Goal: Task Accomplishment & Management: Complete application form

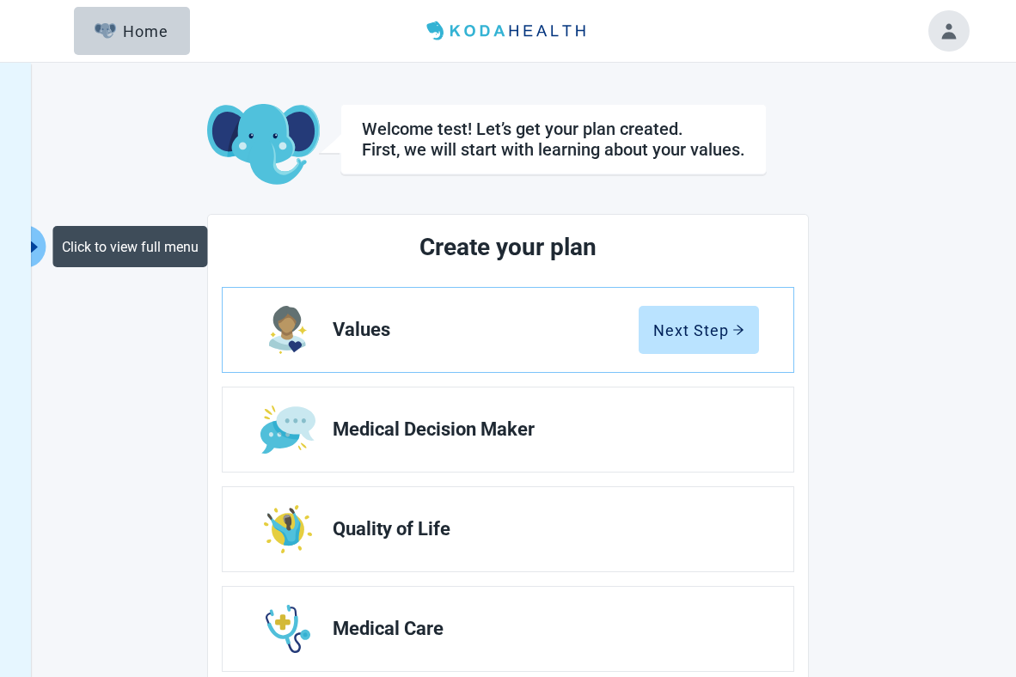
click at [36, 244] on icon "caret-right" at bounding box center [34, 247] width 16 height 16
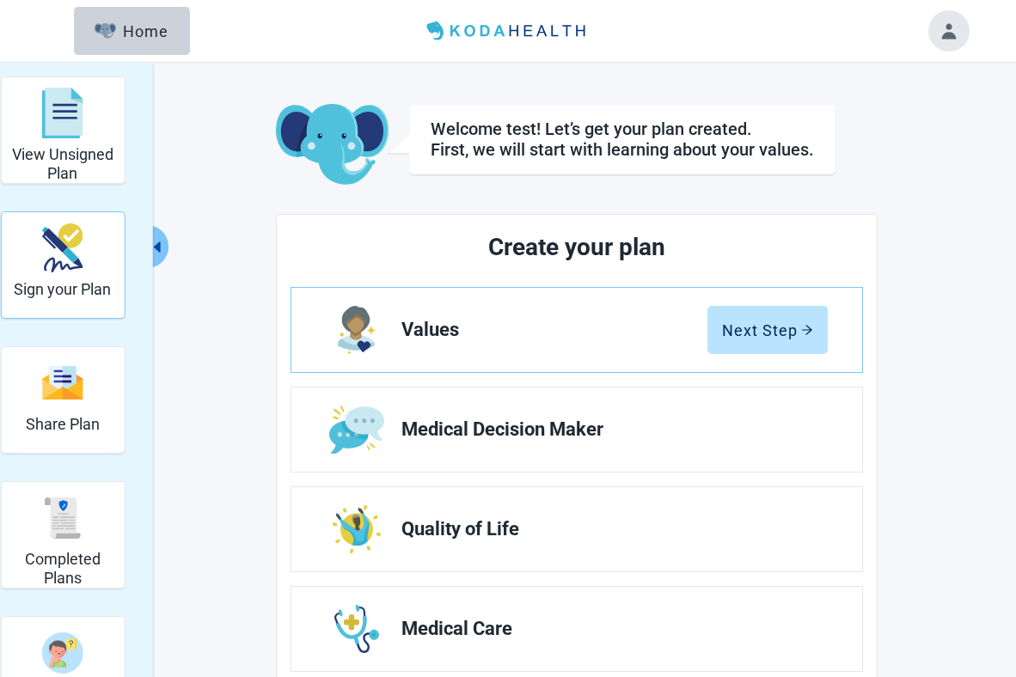
click at [95, 248] on div "Sign your Plan" at bounding box center [62, 248] width 97 height 64
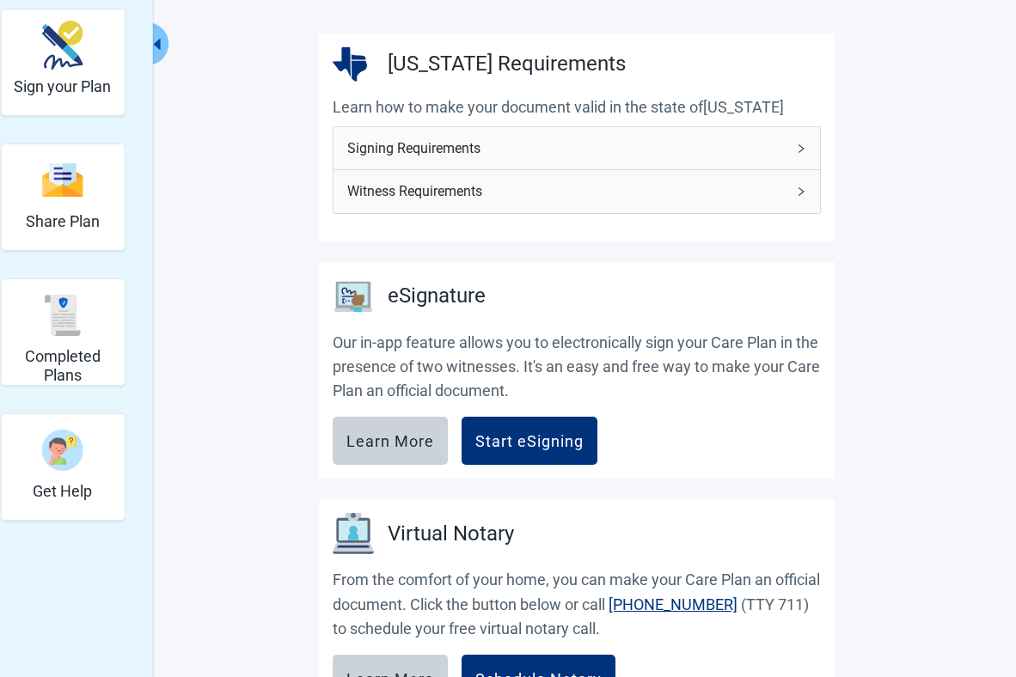
scroll to position [247, 0]
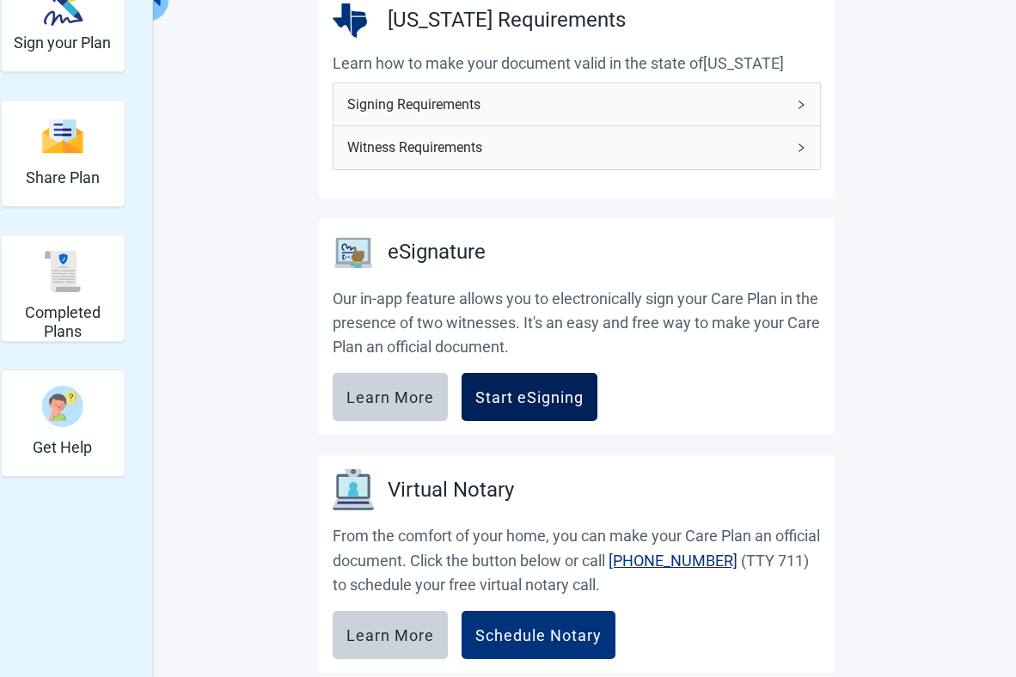
click at [511, 412] on button "Start eSigning" at bounding box center [530, 397] width 136 height 48
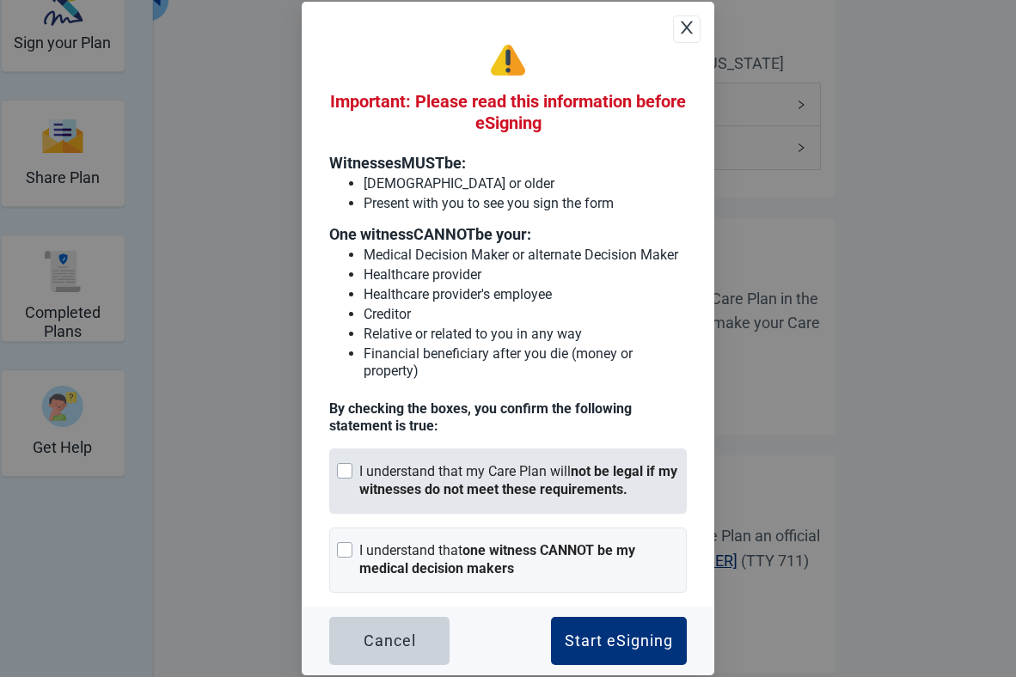
click at [502, 468] on div "I understand that my Care Plan will not be legal if my witnesses do not meet th…" at bounding box center [519, 481] width 320 height 36
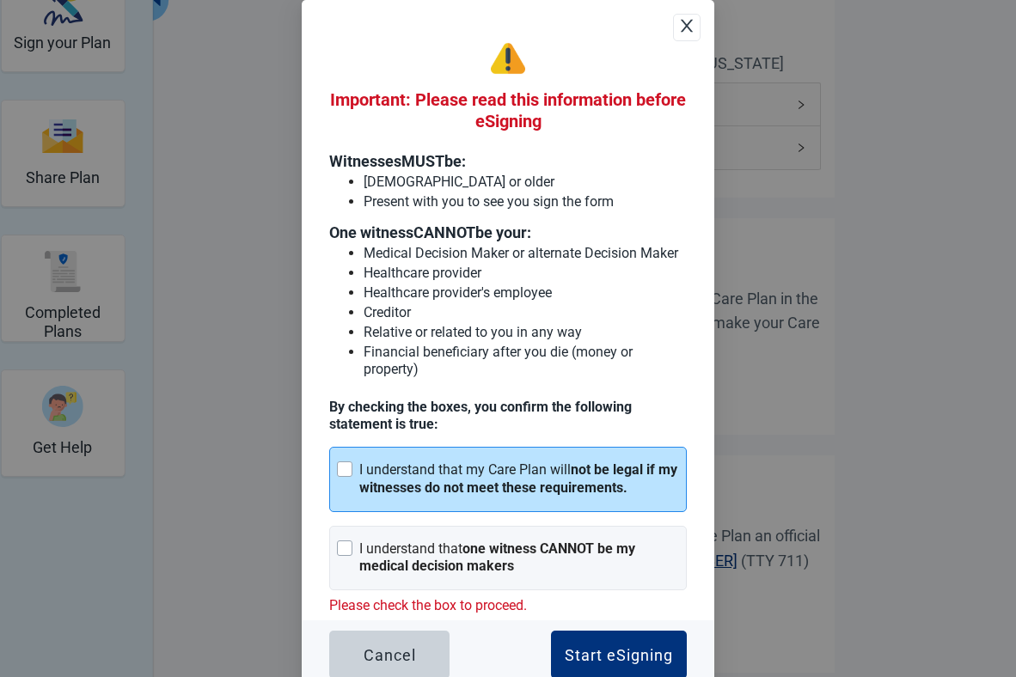
click at [516, 520] on div "Important: Please read this information before eSigning Witnesses MUST be: [DEM…" at bounding box center [508, 330] width 358 height 579
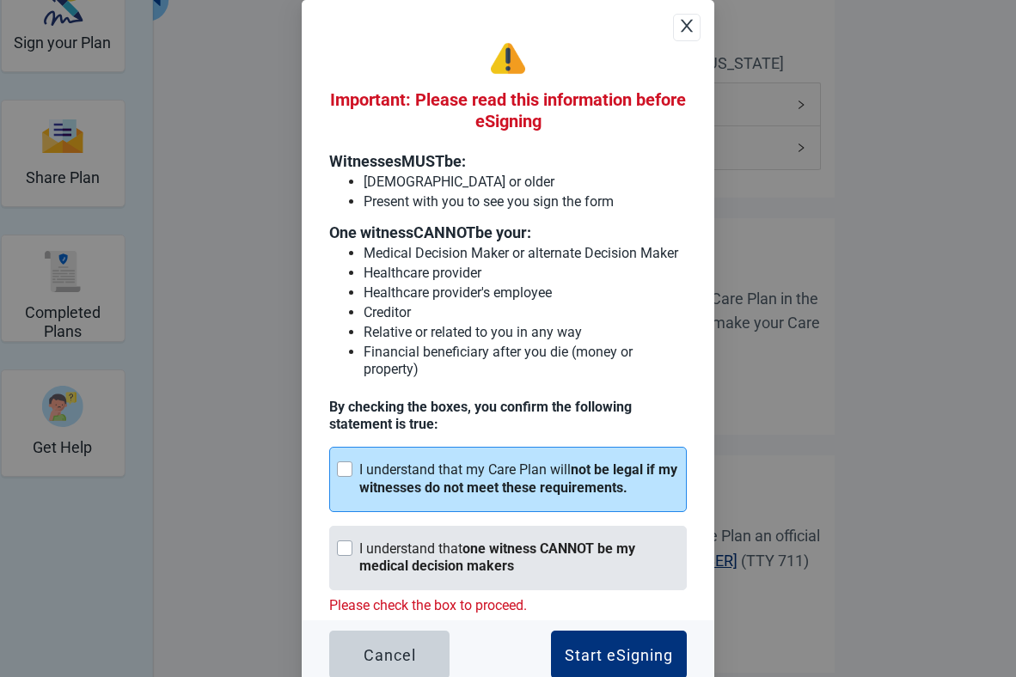
click at [535, 570] on div "I understand that one witness CANNOT be my medical decision makers" at bounding box center [519, 559] width 320 height 36
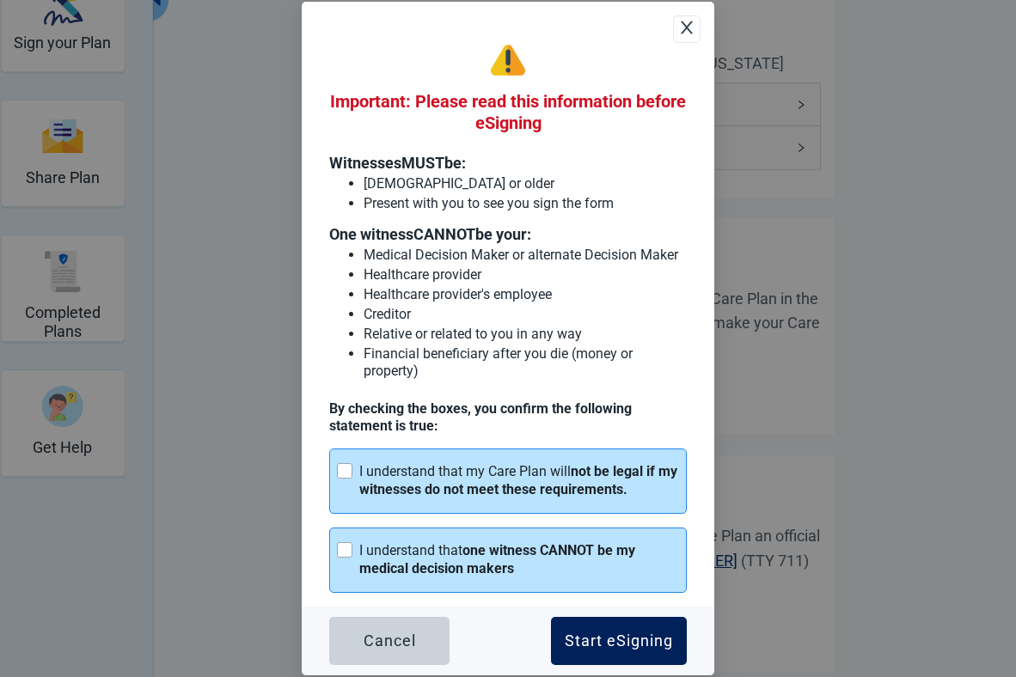
click at [651, 622] on button "Start eSigning" at bounding box center [619, 641] width 136 height 48
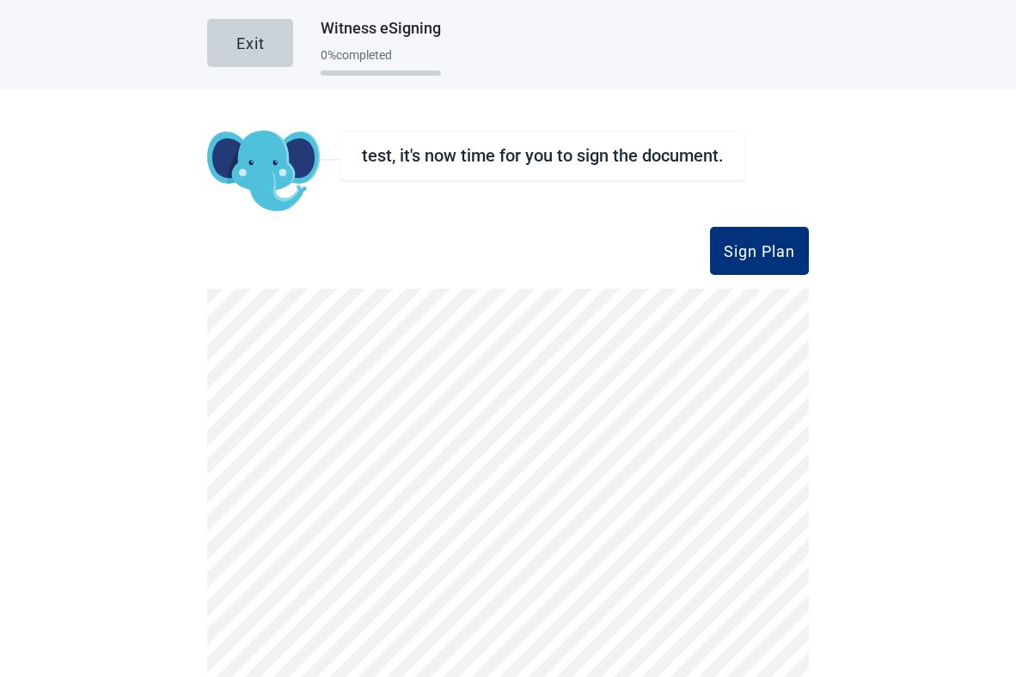
scroll to position [155, 0]
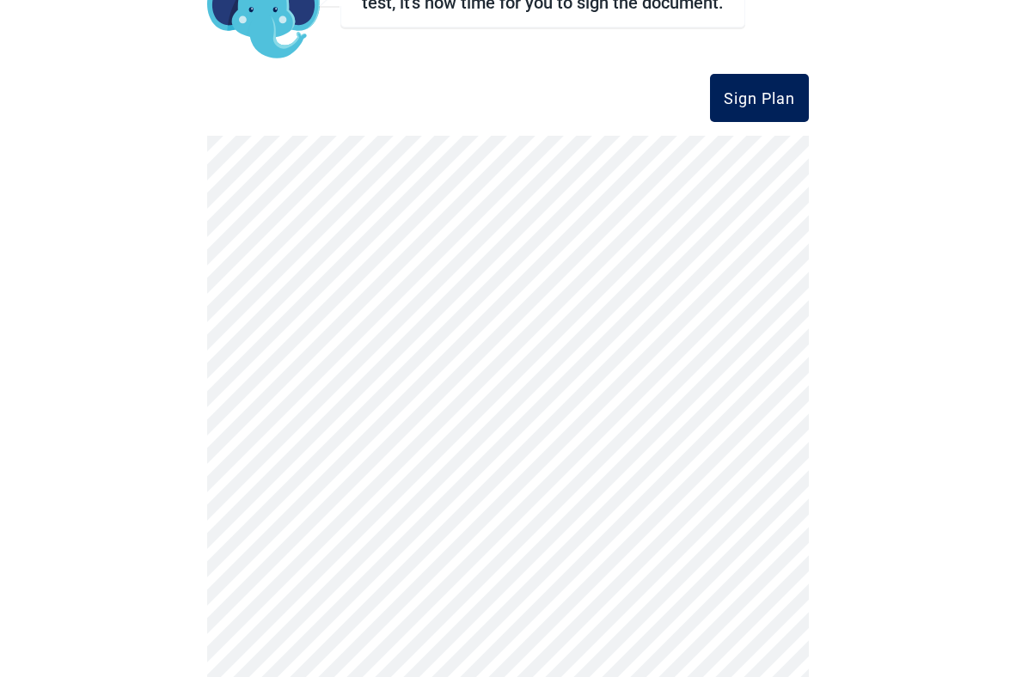
click at [759, 89] on div "Sign Plan" at bounding box center [759, 97] width 71 height 17
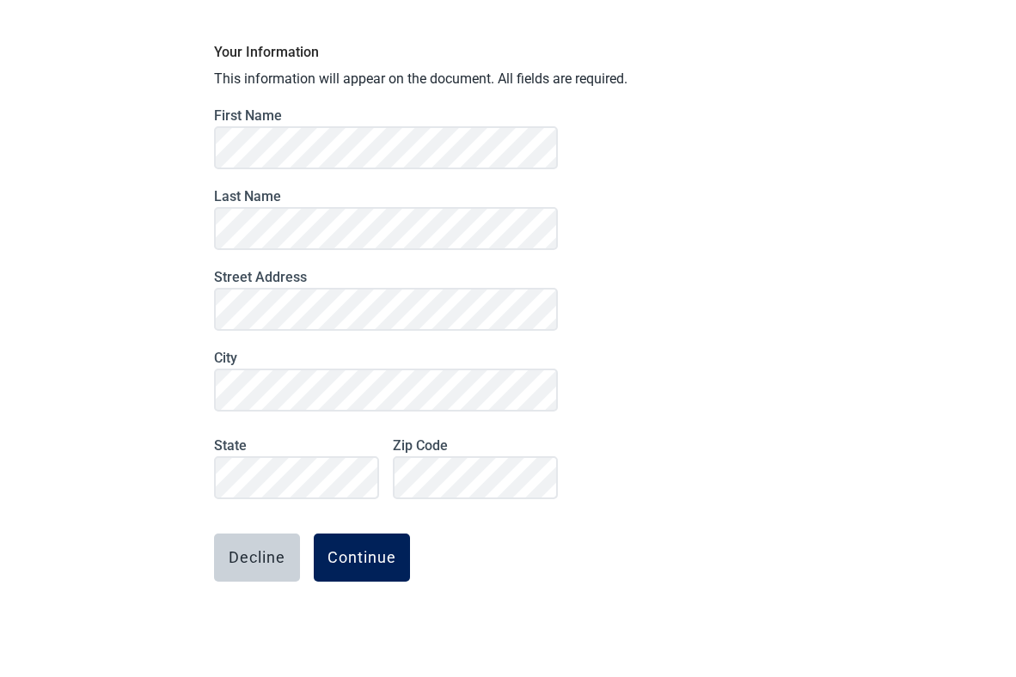
click at [376, 550] on div "Continue" at bounding box center [361, 557] width 69 height 17
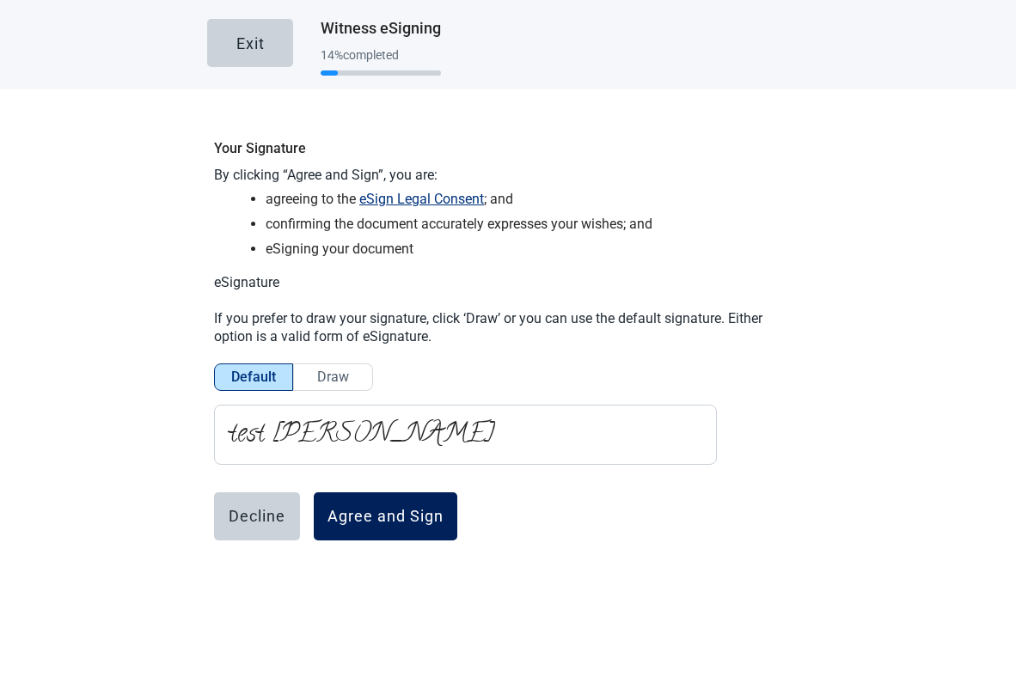
click at [374, 509] on div "Agree and Sign" at bounding box center [385, 516] width 116 height 17
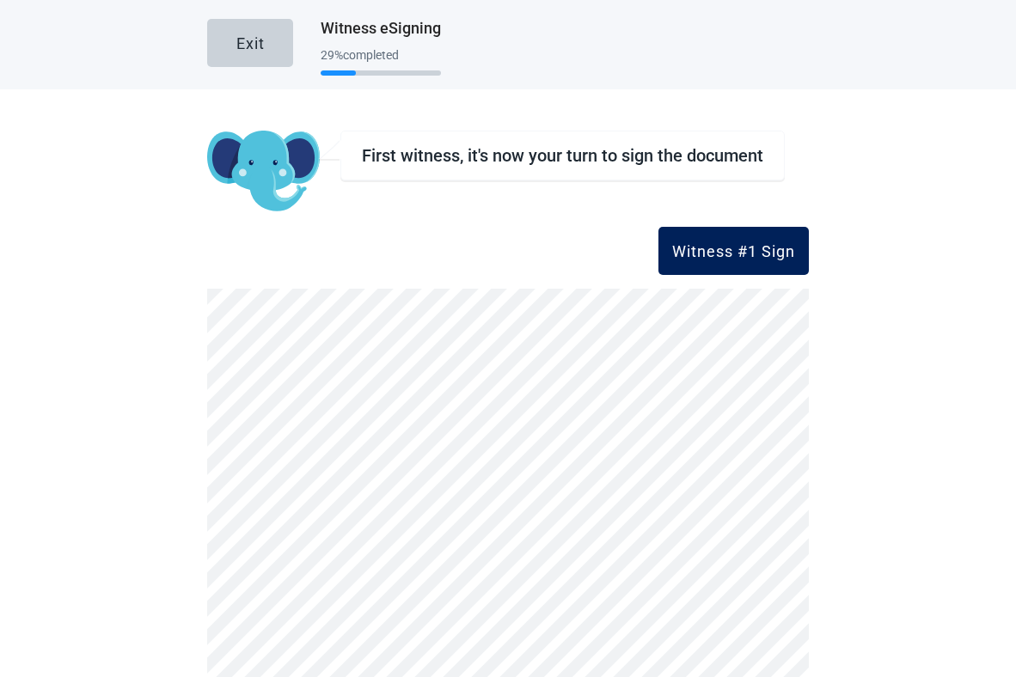
click at [737, 258] on div "Witness #1 Sign" at bounding box center [733, 250] width 123 height 17
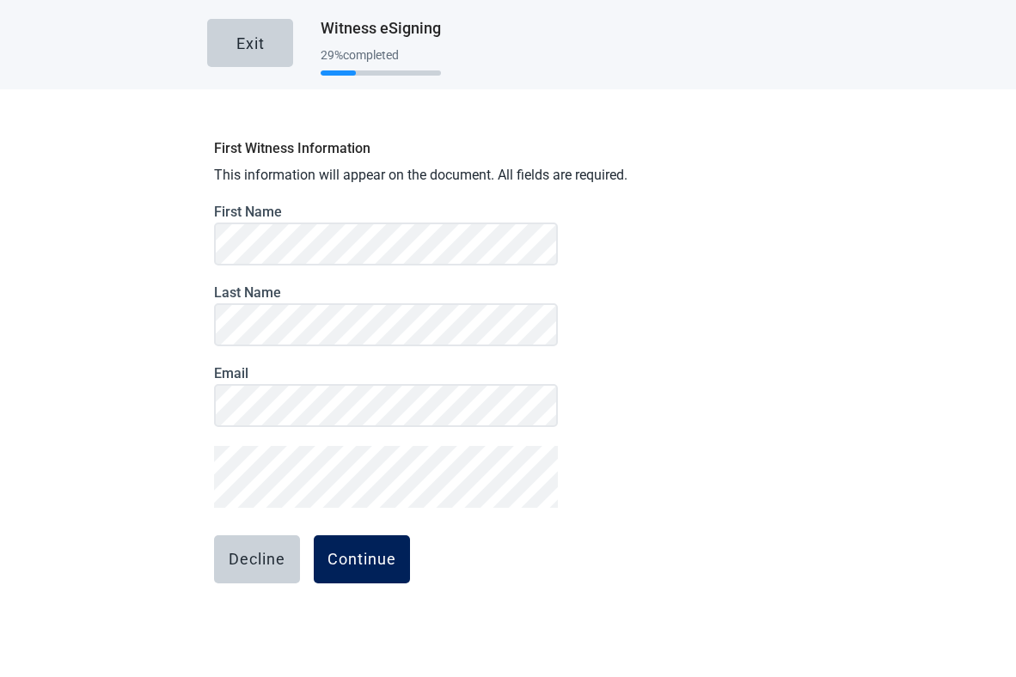
click at [360, 560] on div "Continue" at bounding box center [361, 559] width 69 height 17
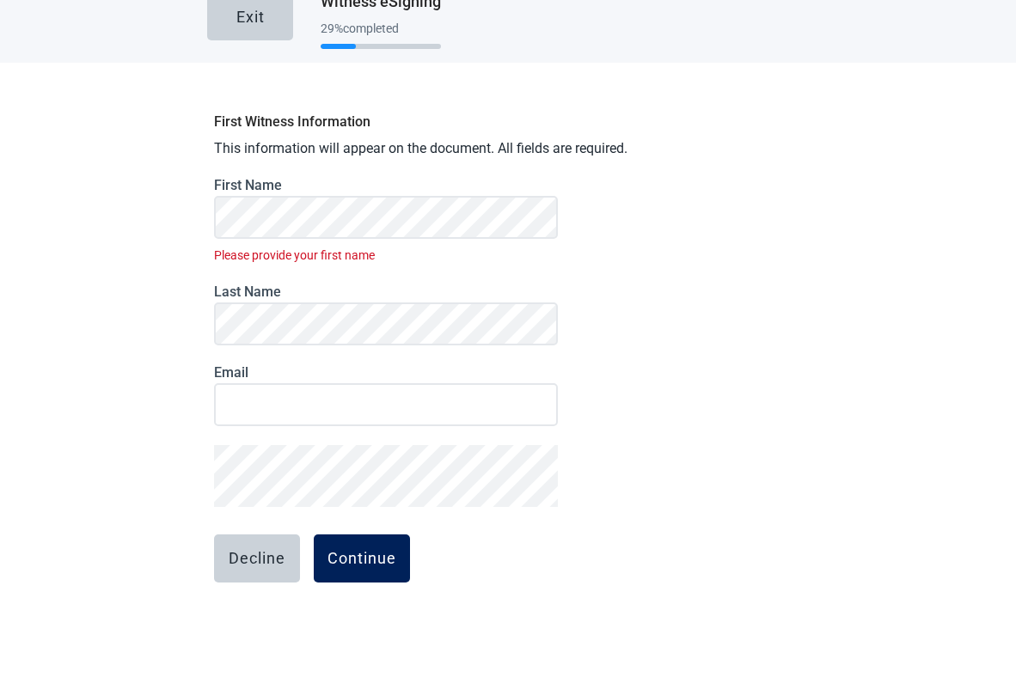
scroll to position [28, 0]
click at [382, 545] on button "Continue" at bounding box center [362, 558] width 96 height 48
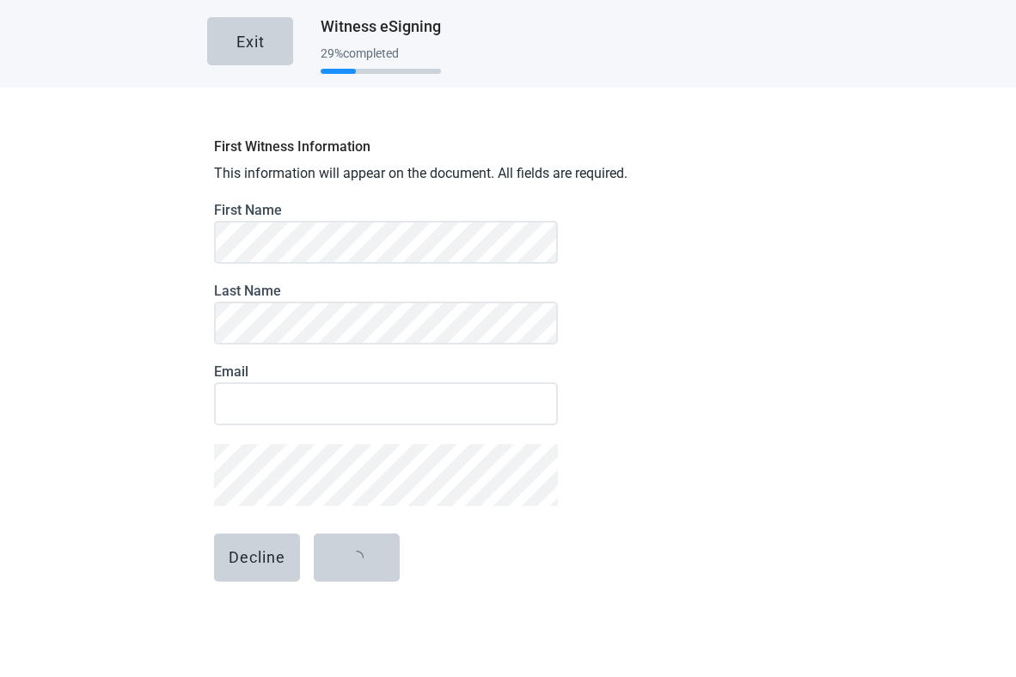
scroll to position [4, 0]
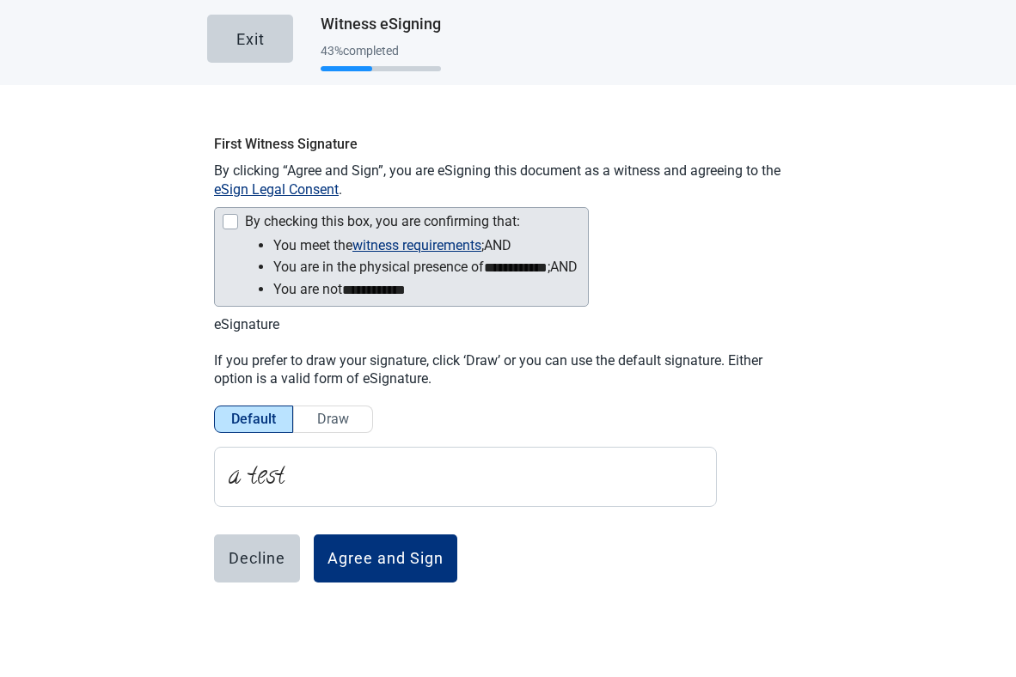
drag, startPoint x: 223, startPoint y: 220, endPoint x: 232, endPoint y: 223, distance: 9.3
click at [223, 220] on div "Main content" at bounding box center [230, 221] width 15 height 15
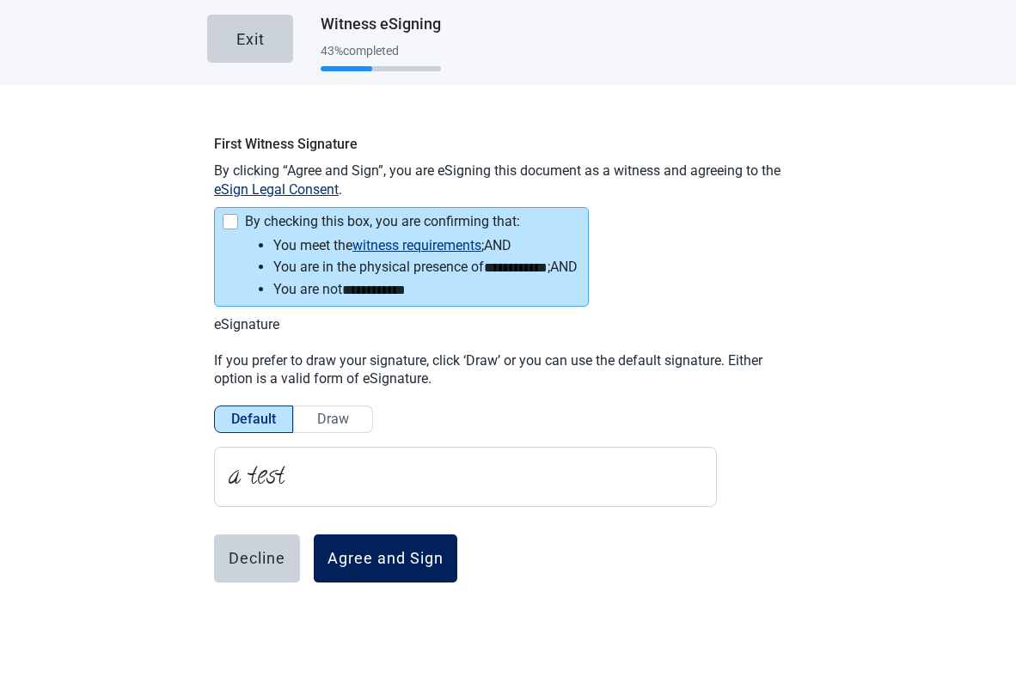
click at [391, 550] on div "Agree and Sign" at bounding box center [385, 558] width 116 height 17
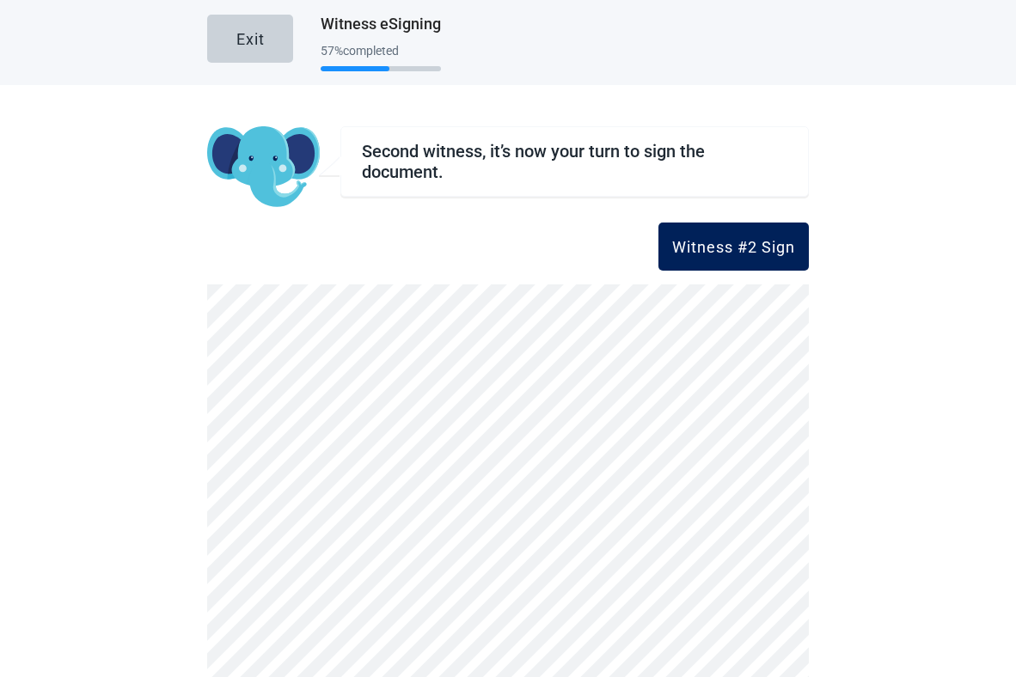
click at [700, 256] on button "Witness #2 Sign" at bounding box center [733, 247] width 150 height 48
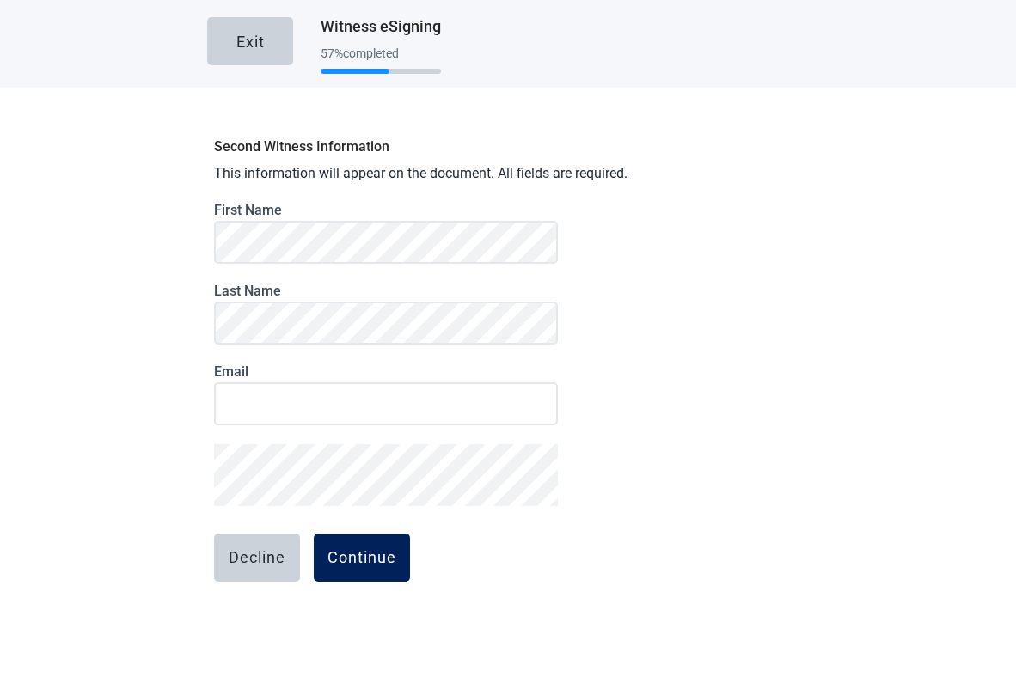
click at [362, 553] on div "Continue" at bounding box center [361, 557] width 69 height 17
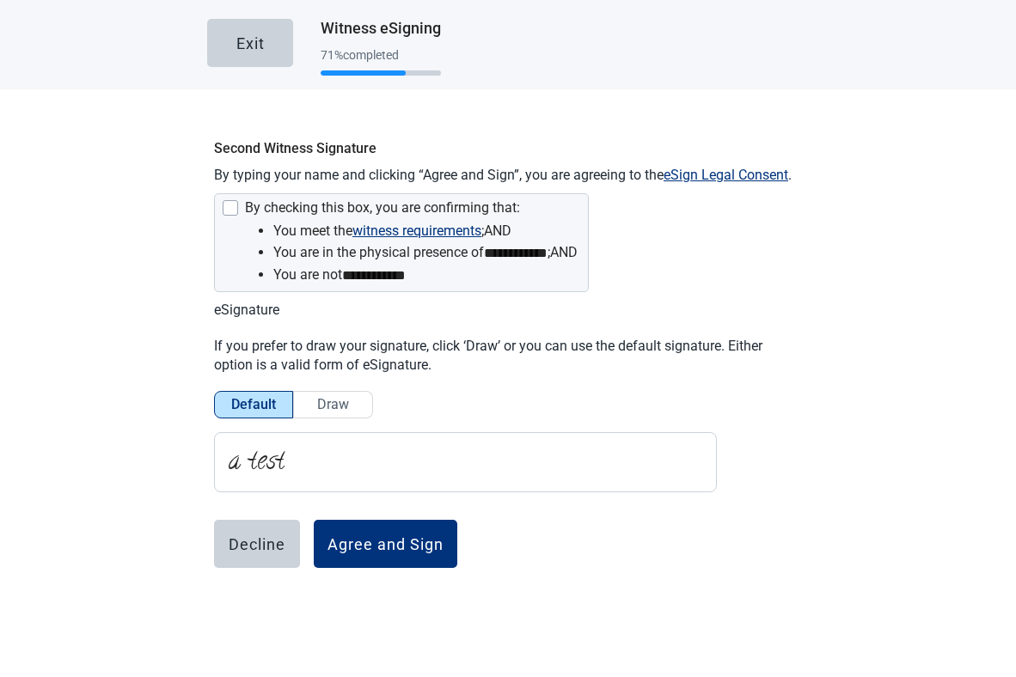
scroll to position [0, 0]
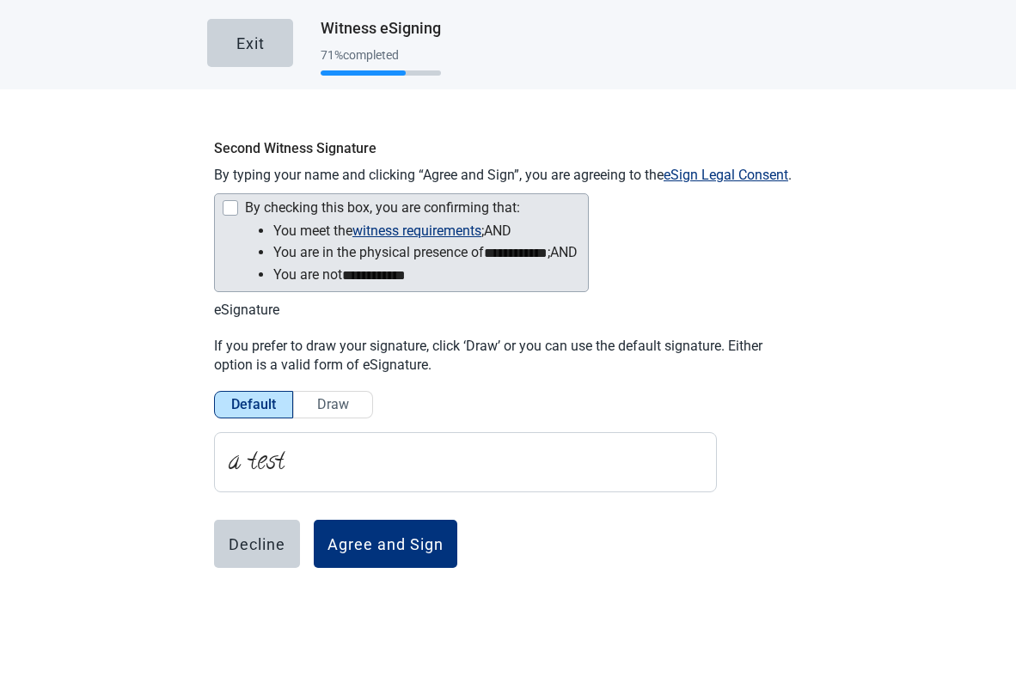
click at [240, 228] on ul "**********" at bounding box center [408, 253] width 339 height 66
click at [226, 204] on div "Main content" at bounding box center [230, 207] width 15 height 15
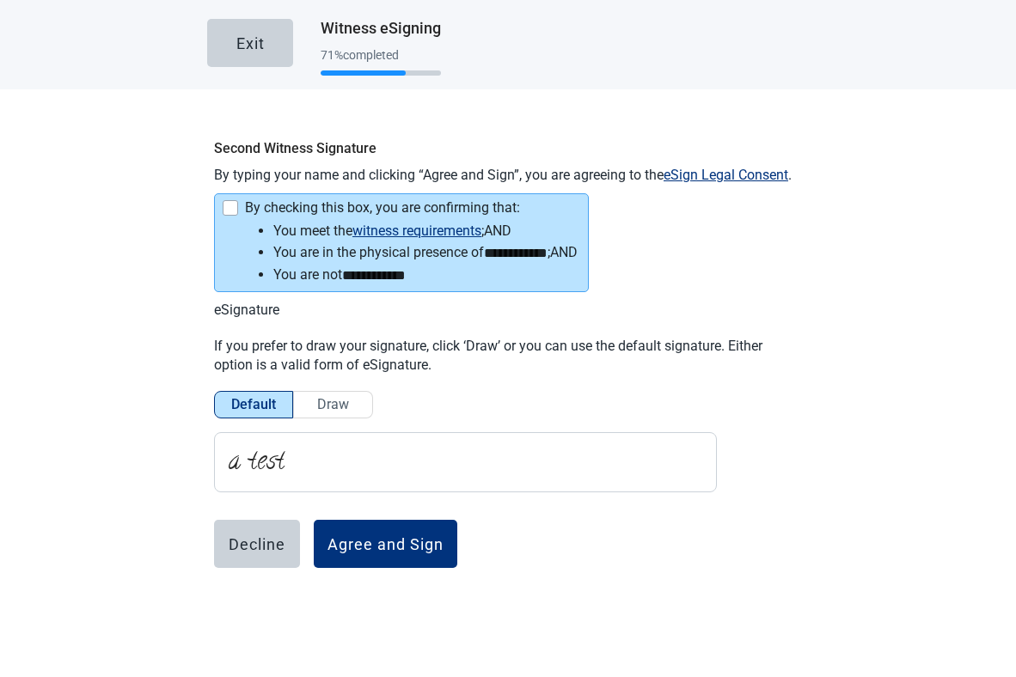
click at [369, 570] on form "Decline Agree and Sign" at bounding box center [386, 589] width 344 height 138
click at [370, 555] on button "Agree and Sign" at bounding box center [386, 544] width 144 height 48
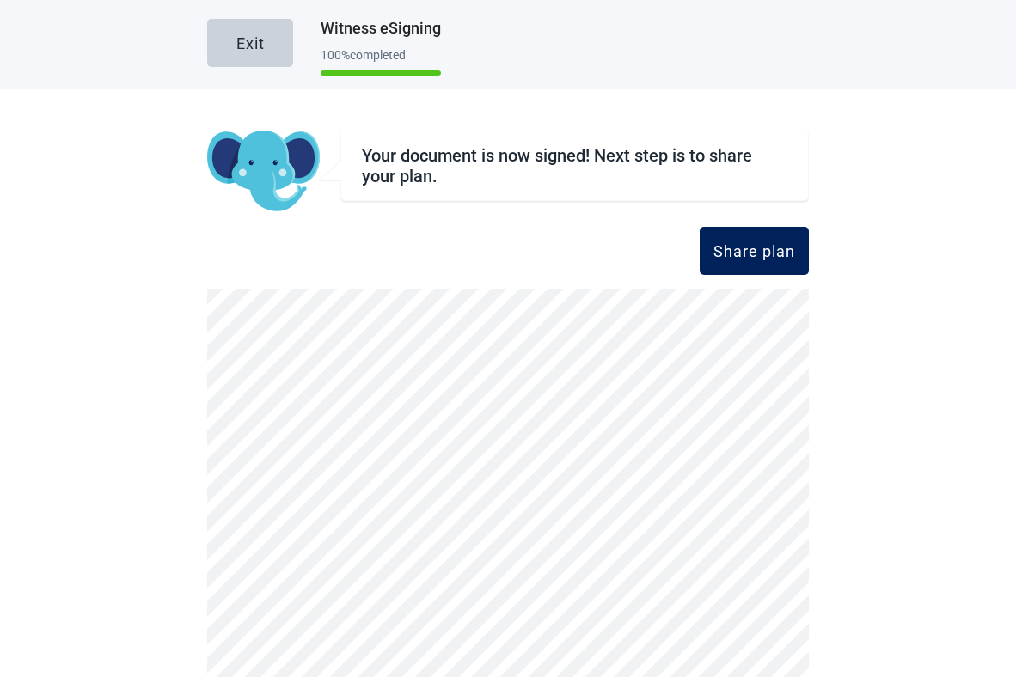
click at [743, 249] on div "Share plan" at bounding box center [754, 250] width 82 height 17
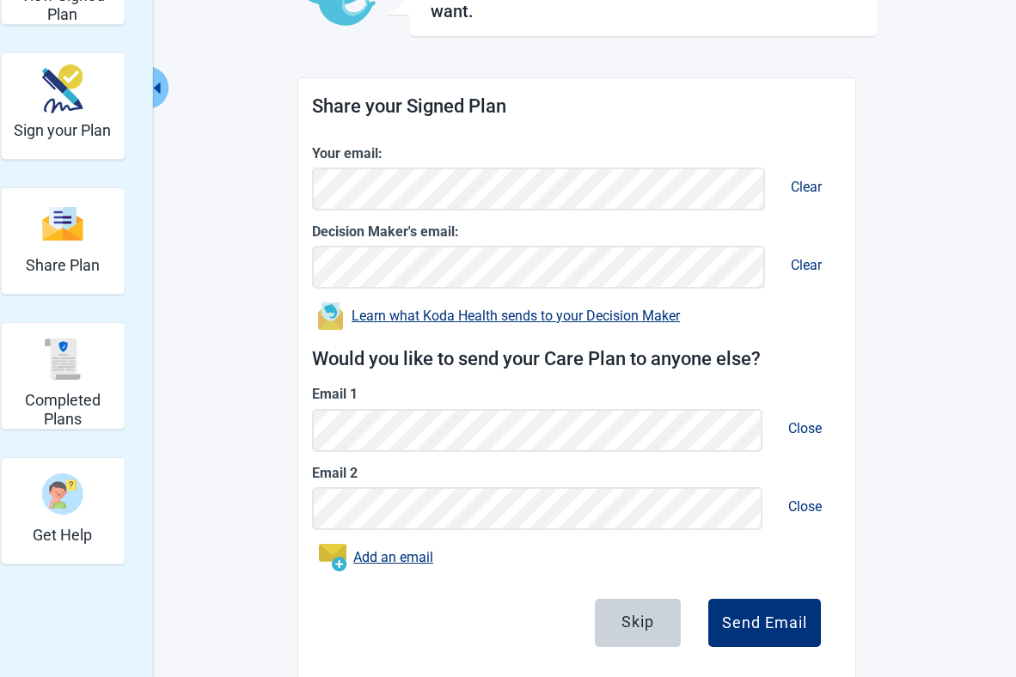
scroll to position [191, 0]
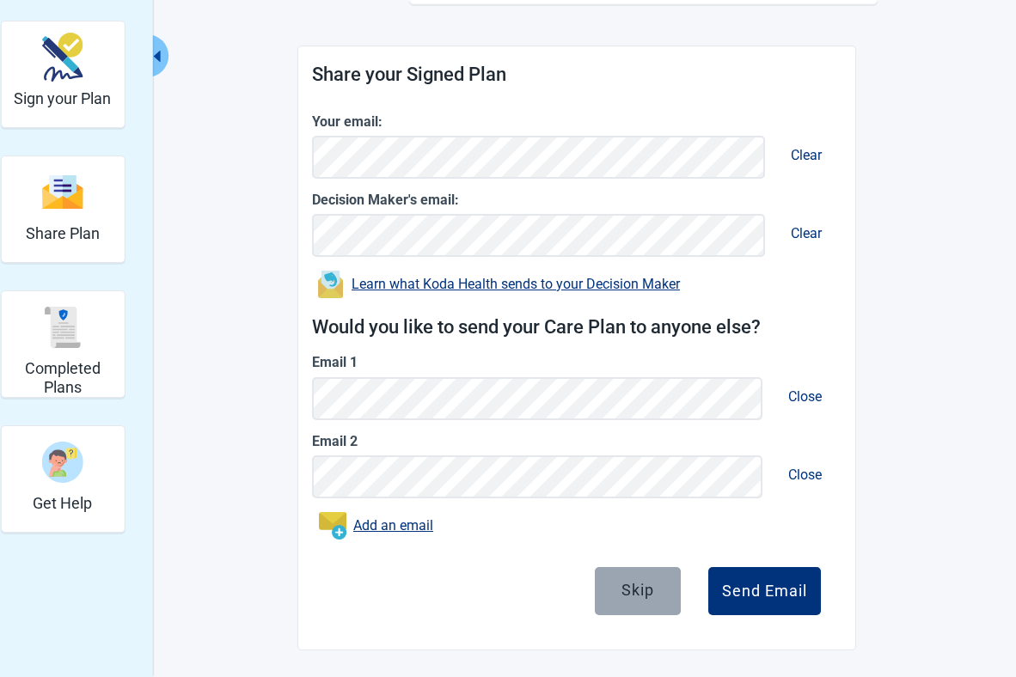
click at [649, 602] on button "Skip" at bounding box center [638, 591] width 86 height 48
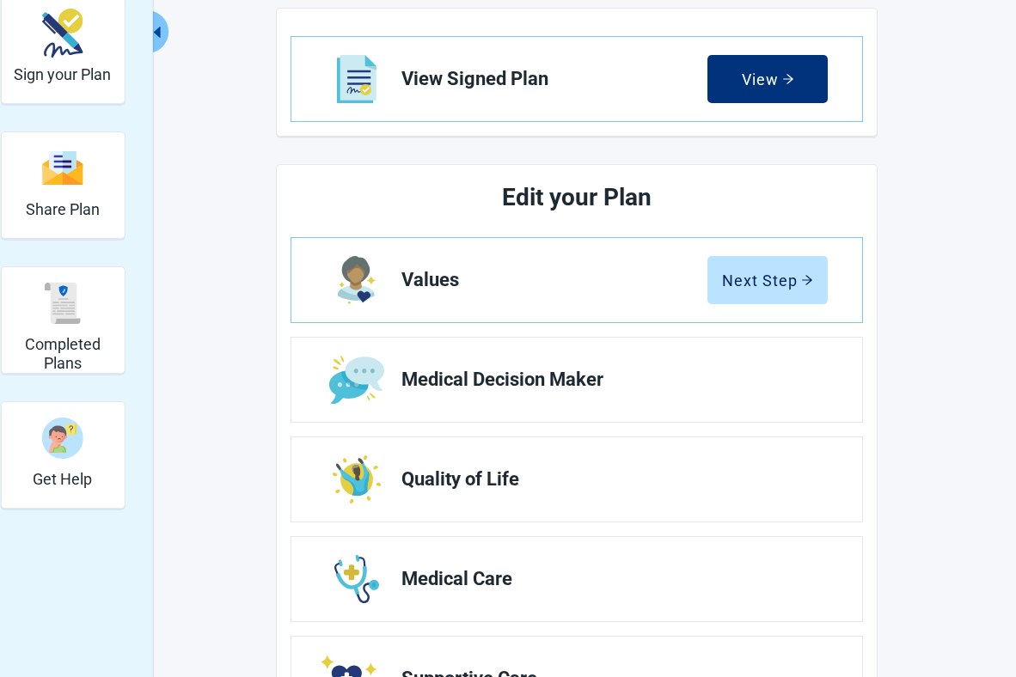
scroll to position [35, 0]
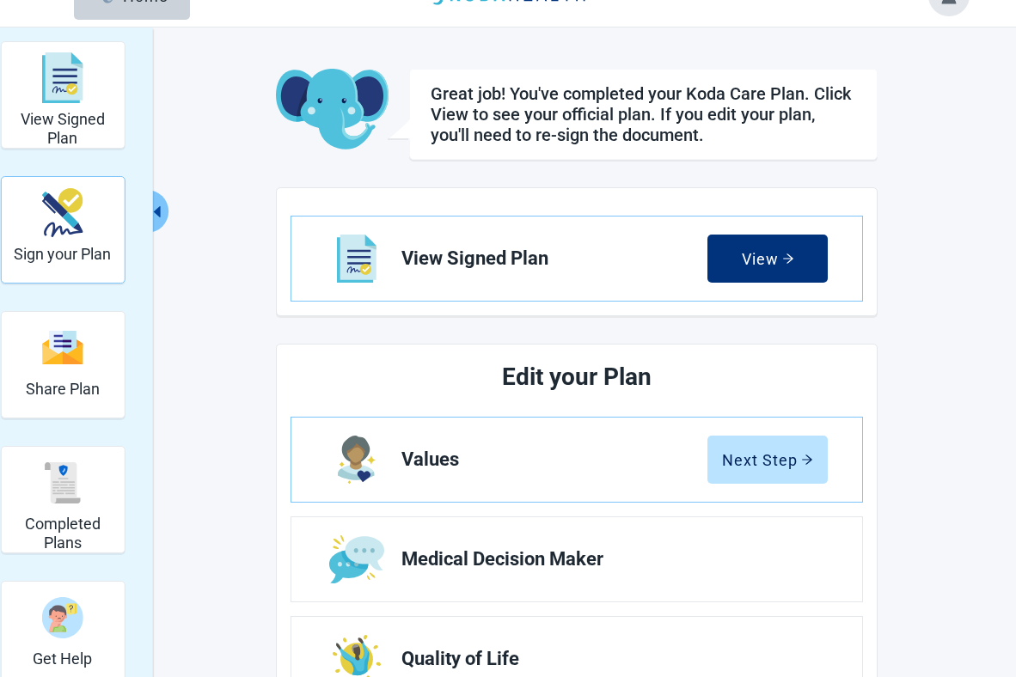
click at [87, 256] on h2 "Sign your Plan" at bounding box center [62, 254] width 97 height 19
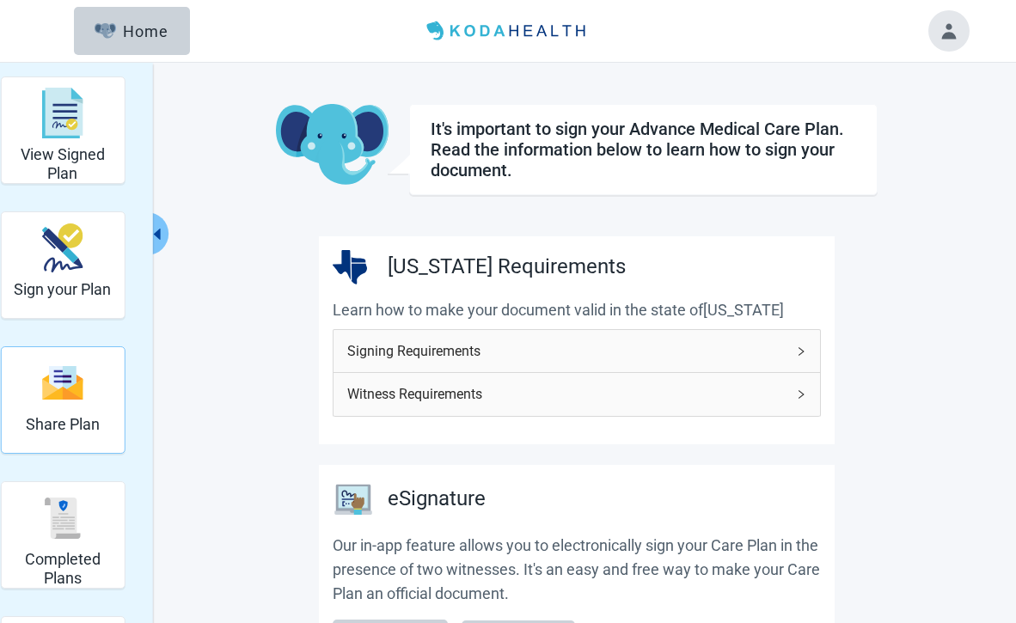
click at [47, 410] on div "Share Plan" at bounding box center [63, 383] width 74 height 64
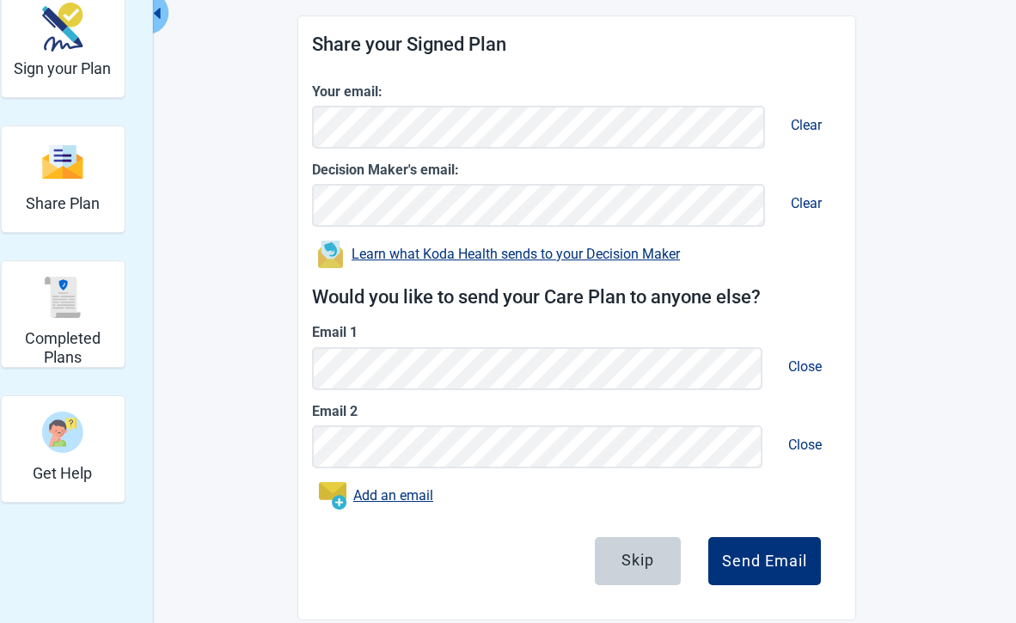
scroll to position [245, 0]
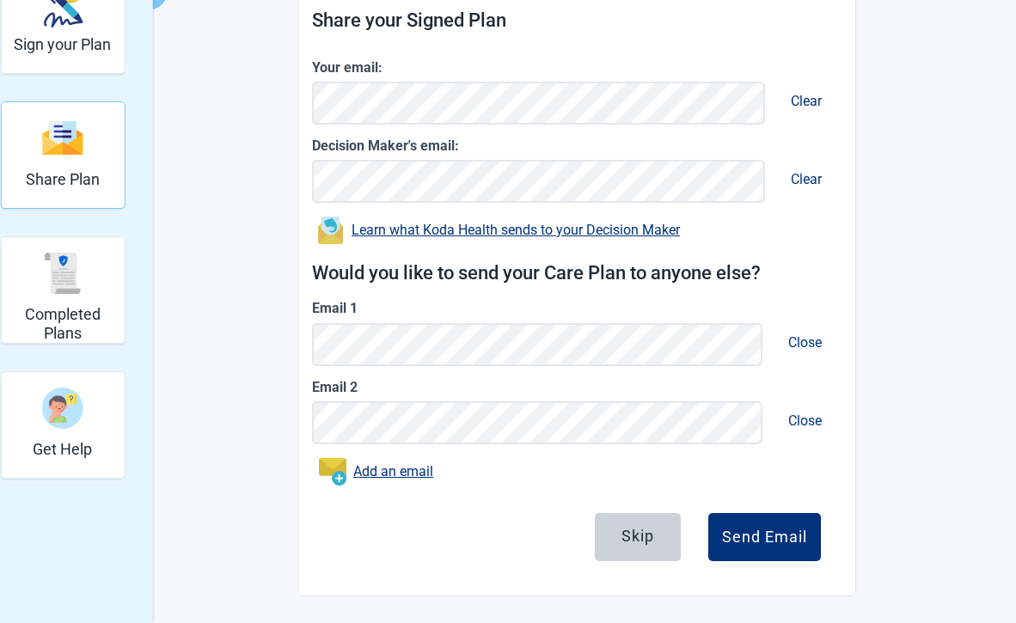
click at [76, 306] on h2 "Completed Plans" at bounding box center [62, 323] width 109 height 37
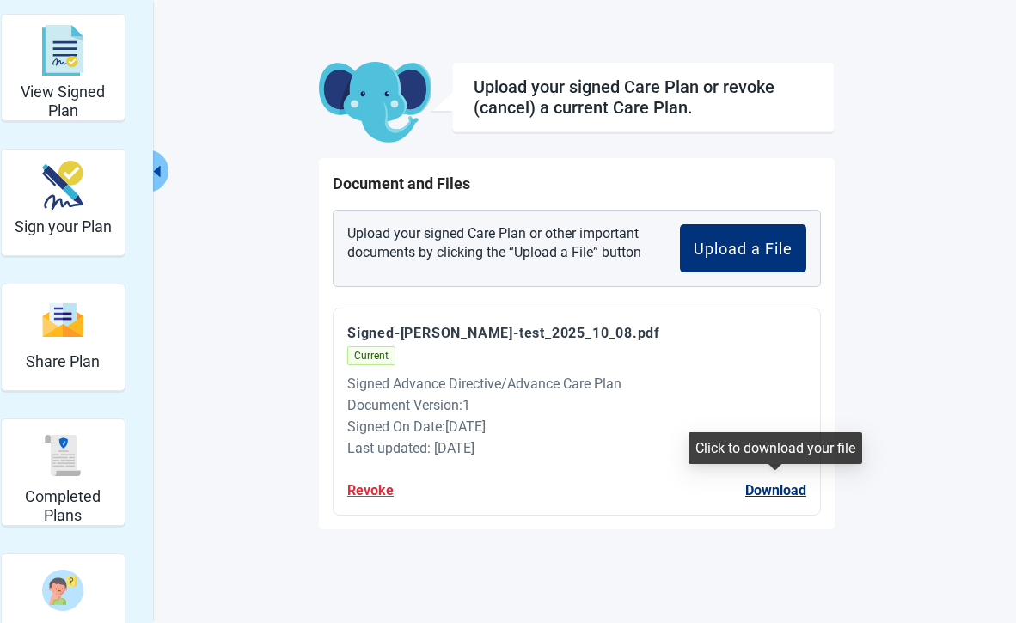
scroll to position [62, 0]
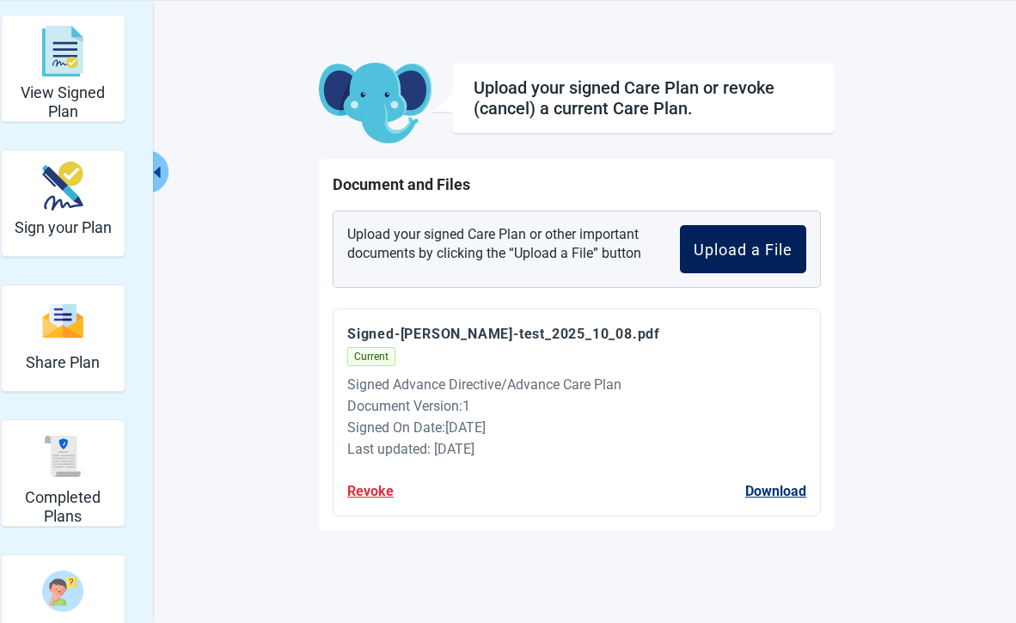
click at [789, 260] on button "Upload a File" at bounding box center [743, 249] width 126 height 48
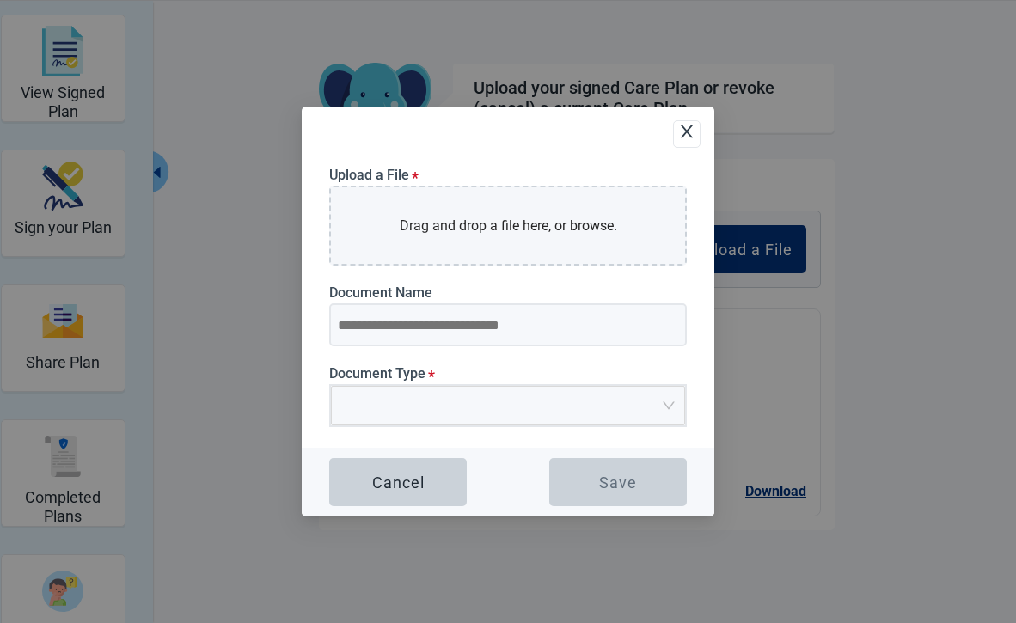
scroll to position [54, 0]
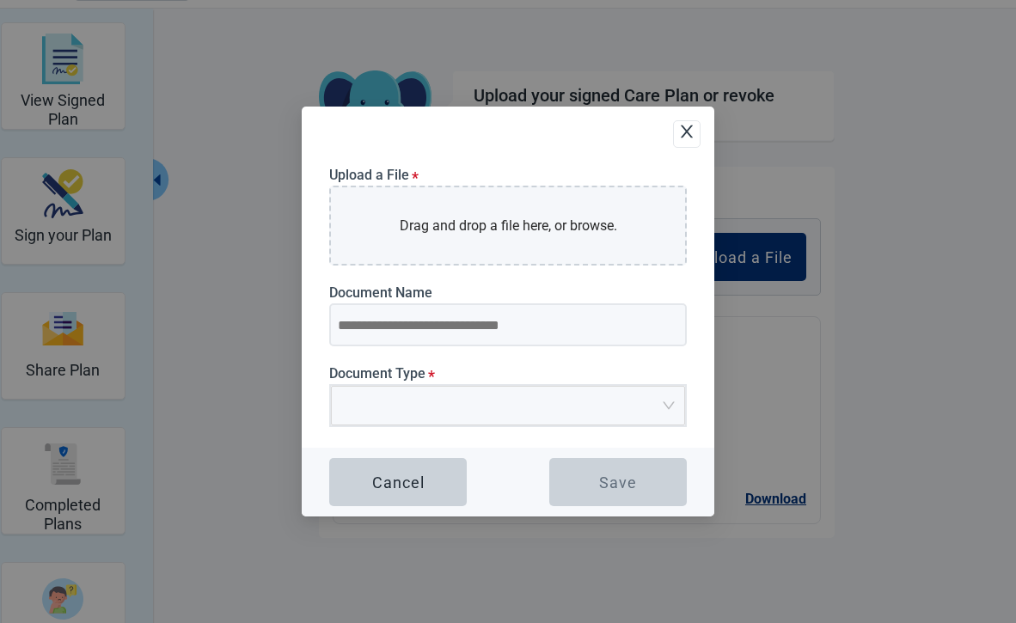
click at [690, 131] on icon "close" at bounding box center [686, 131] width 17 height 17
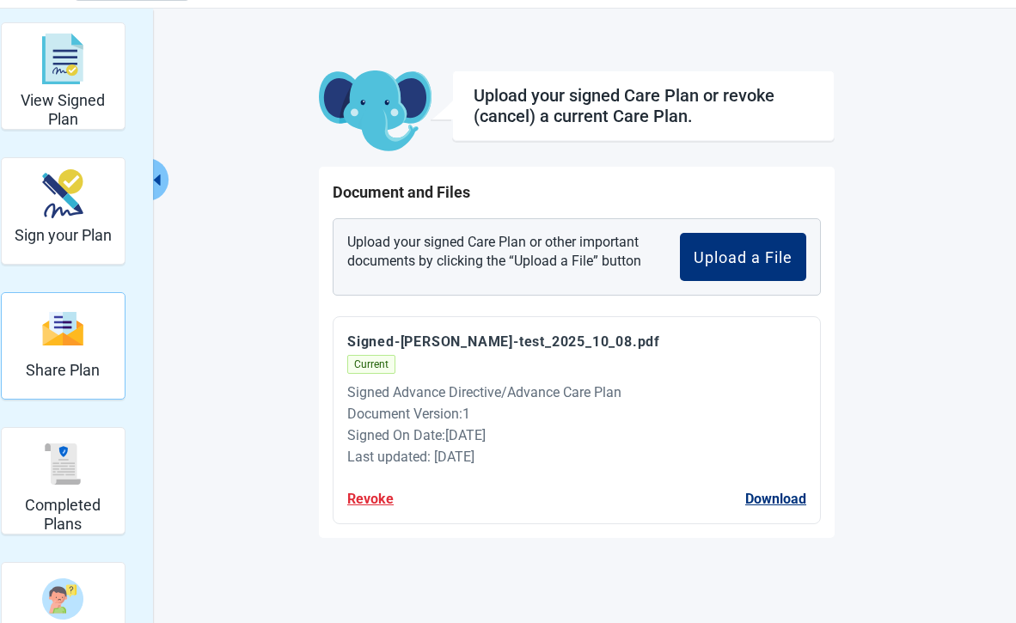
scroll to position [1, 0]
click at [52, 87] on div "View Signed Plan" at bounding box center [62, 58] width 109 height 64
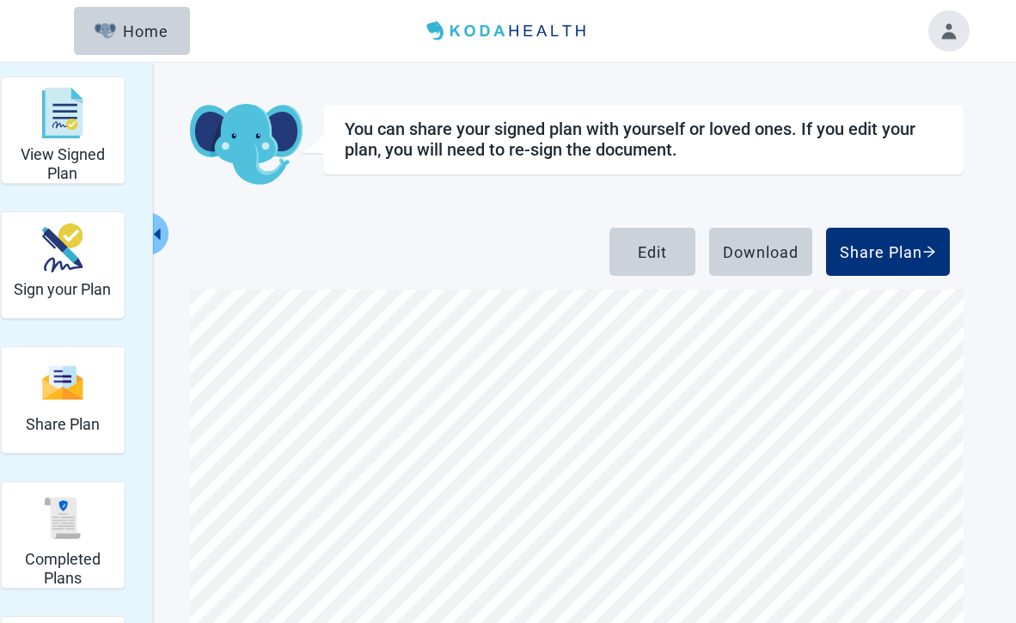
click at [957, 41] on button "Toggle account menu" at bounding box center [948, 30] width 41 height 41
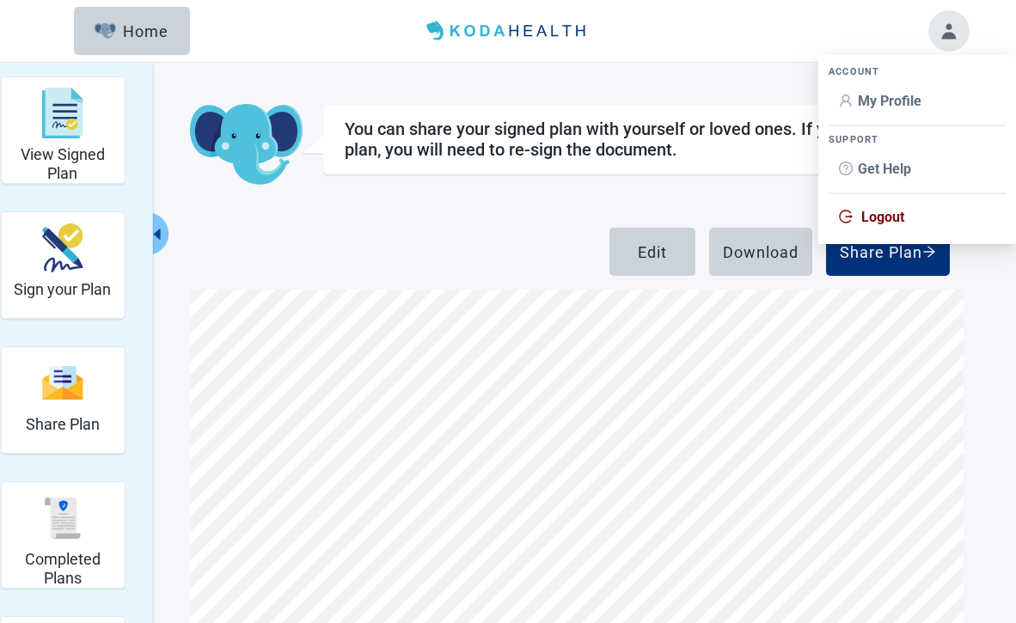
click at [902, 105] on span "My Profile" at bounding box center [890, 101] width 64 height 16
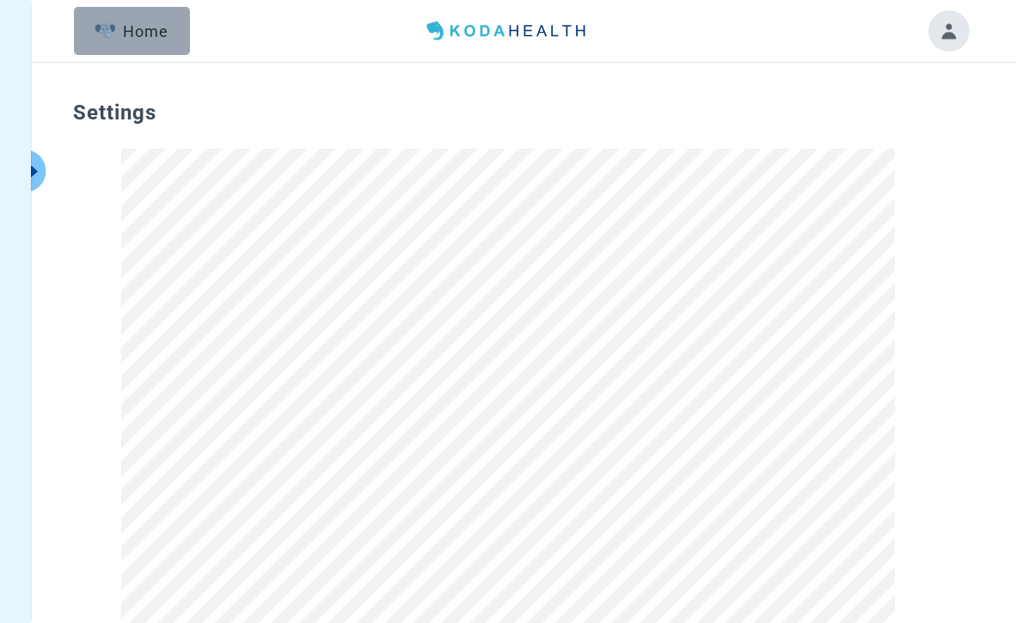
click at [130, 28] on div "Home" at bounding box center [132, 30] width 74 height 17
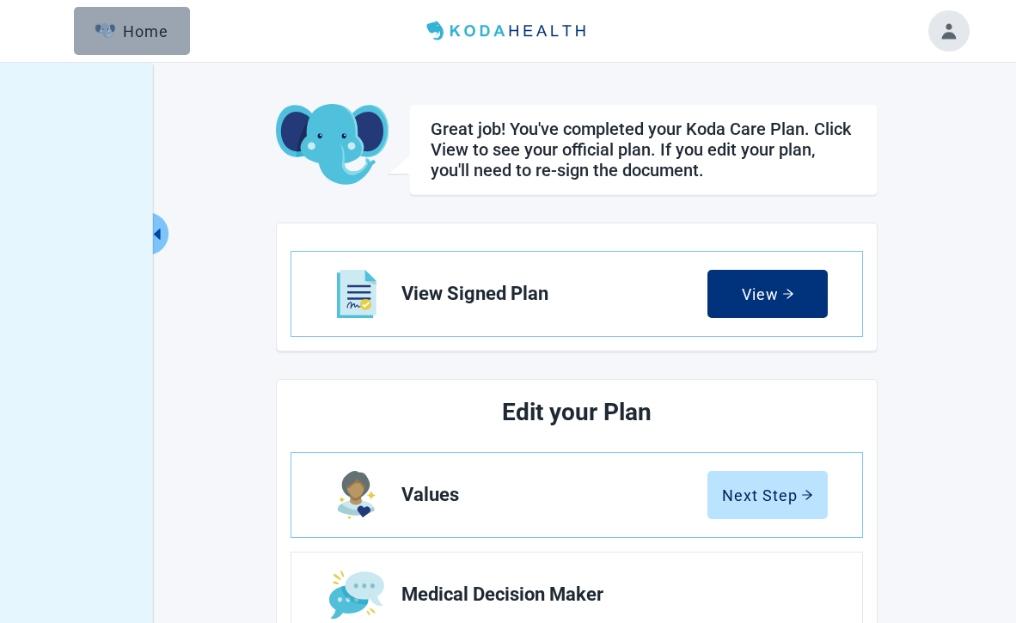
scroll to position [1, 0]
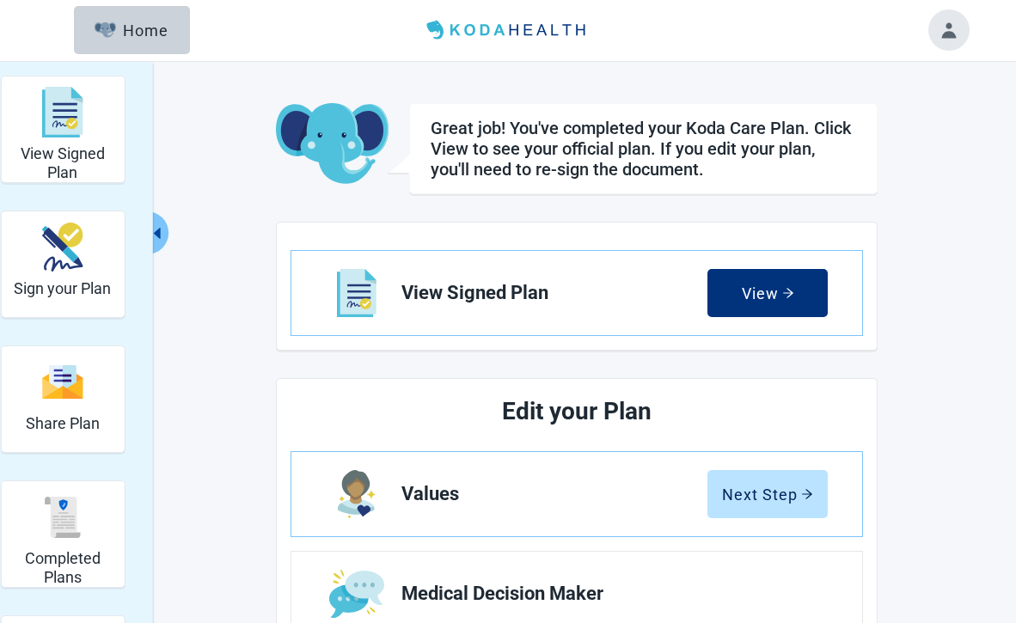
click at [943, 30] on button "Toggle account menu" at bounding box center [948, 29] width 41 height 41
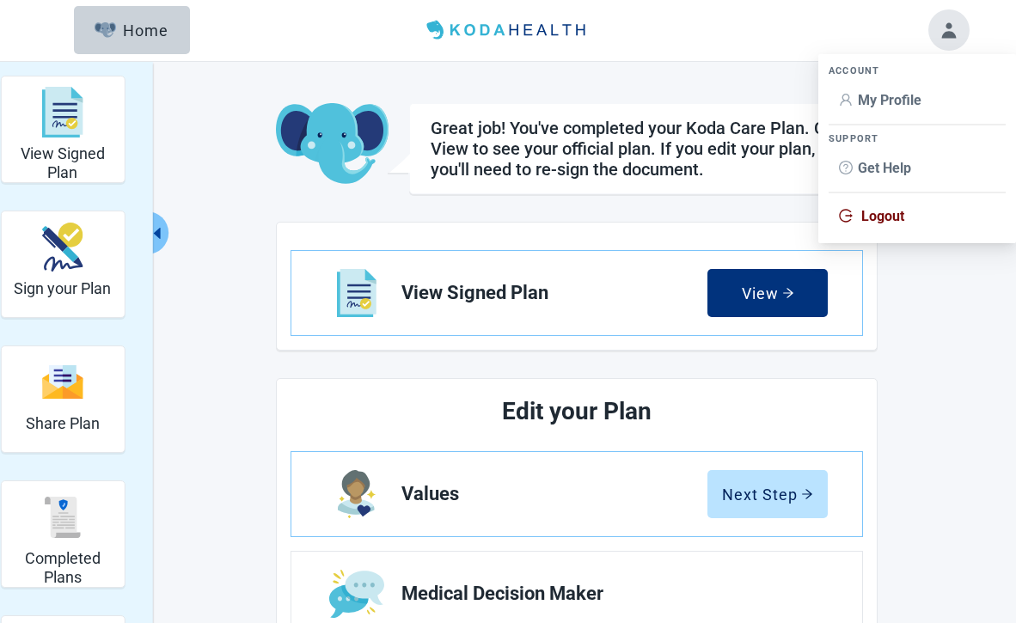
click at [904, 218] on span "Logout" at bounding box center [882, 216] width 43 height 16
